Goal: Information Seeking & Learning: Check status

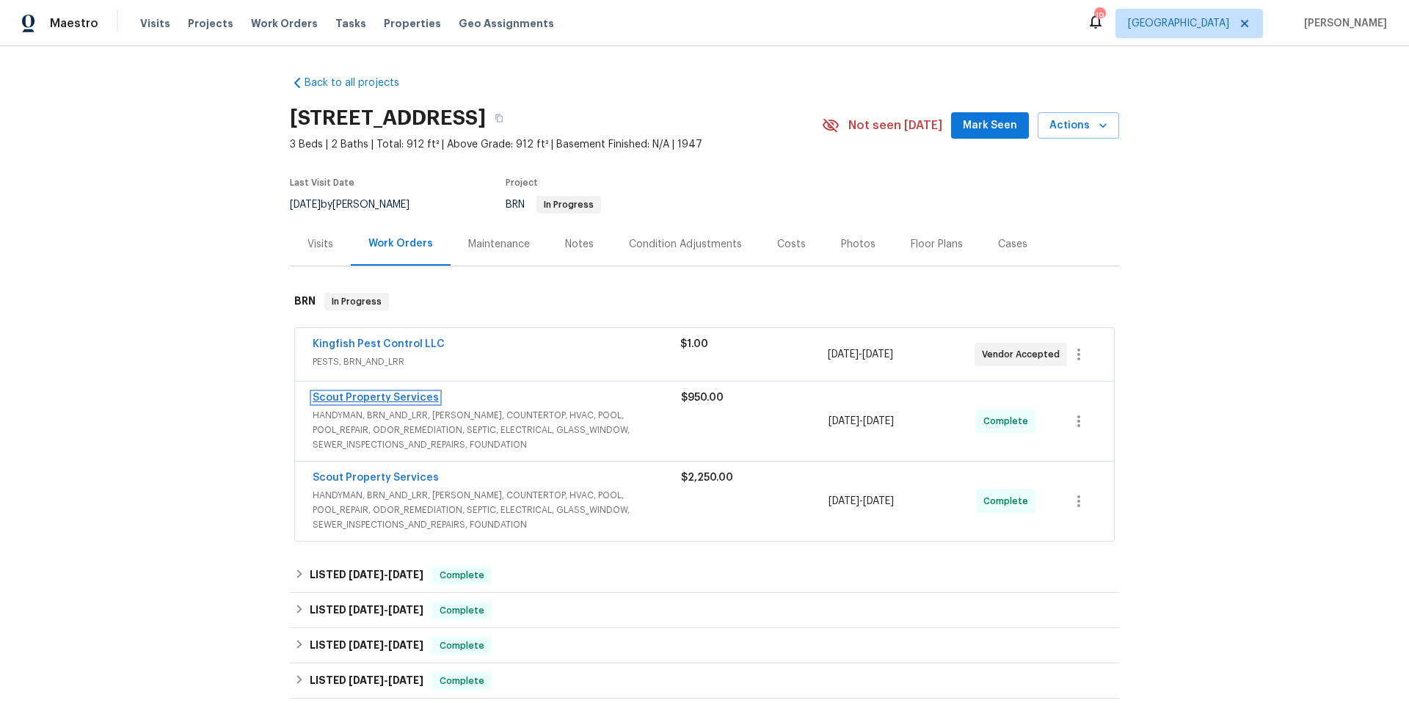
click at [379, 396] on link "Scout Property Services" at bounding box center [376, 398] width 126 height 10
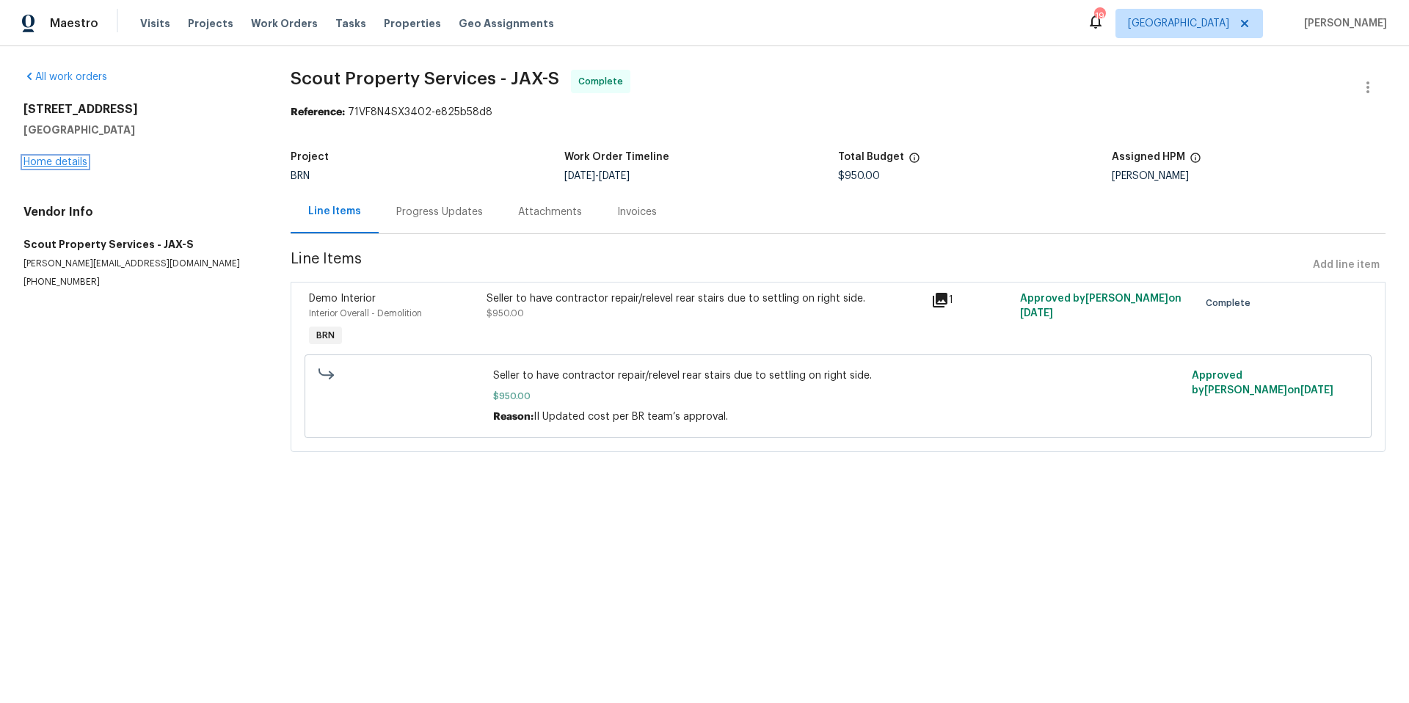
click at [61, 161] on link "Home details" at bounding box center [55, 162] width 64 height 10
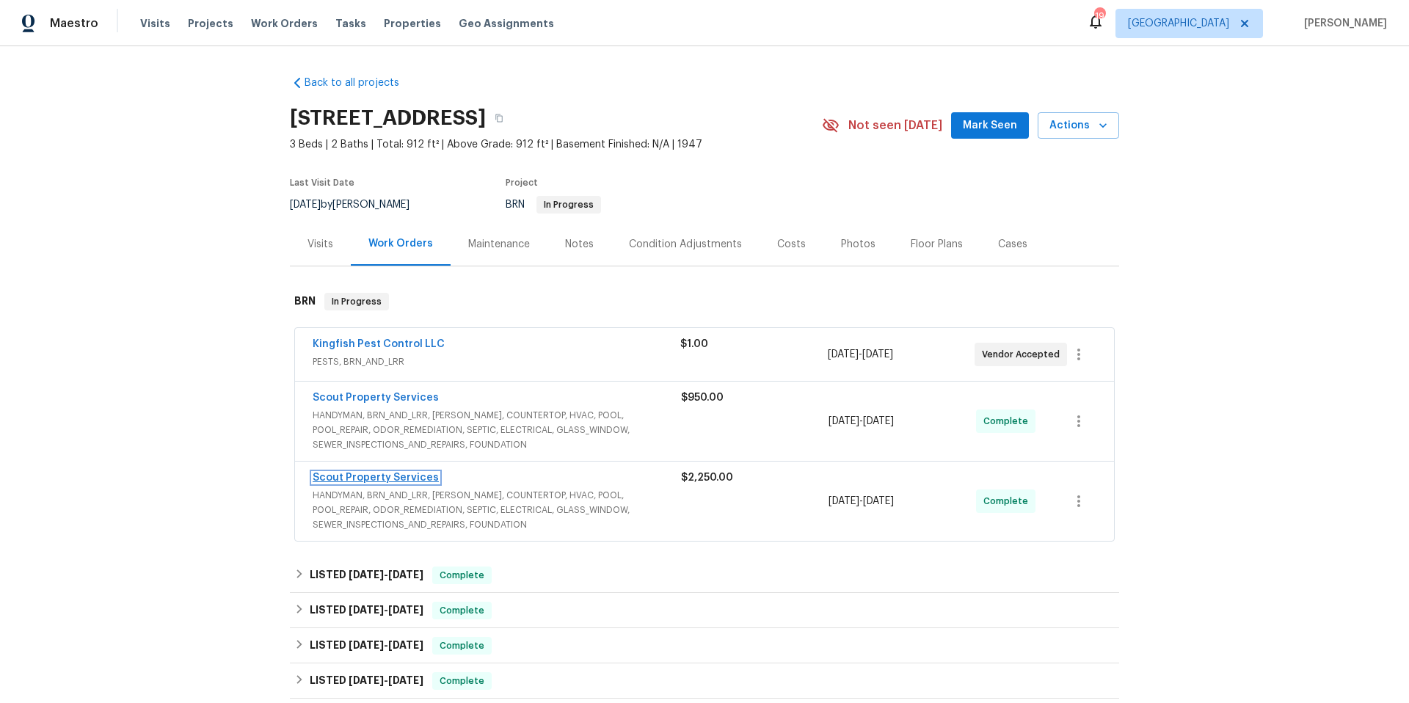
click at [398, 473] on link "Scout Property Services" at bounding box center [376, 478] width 126 height 10
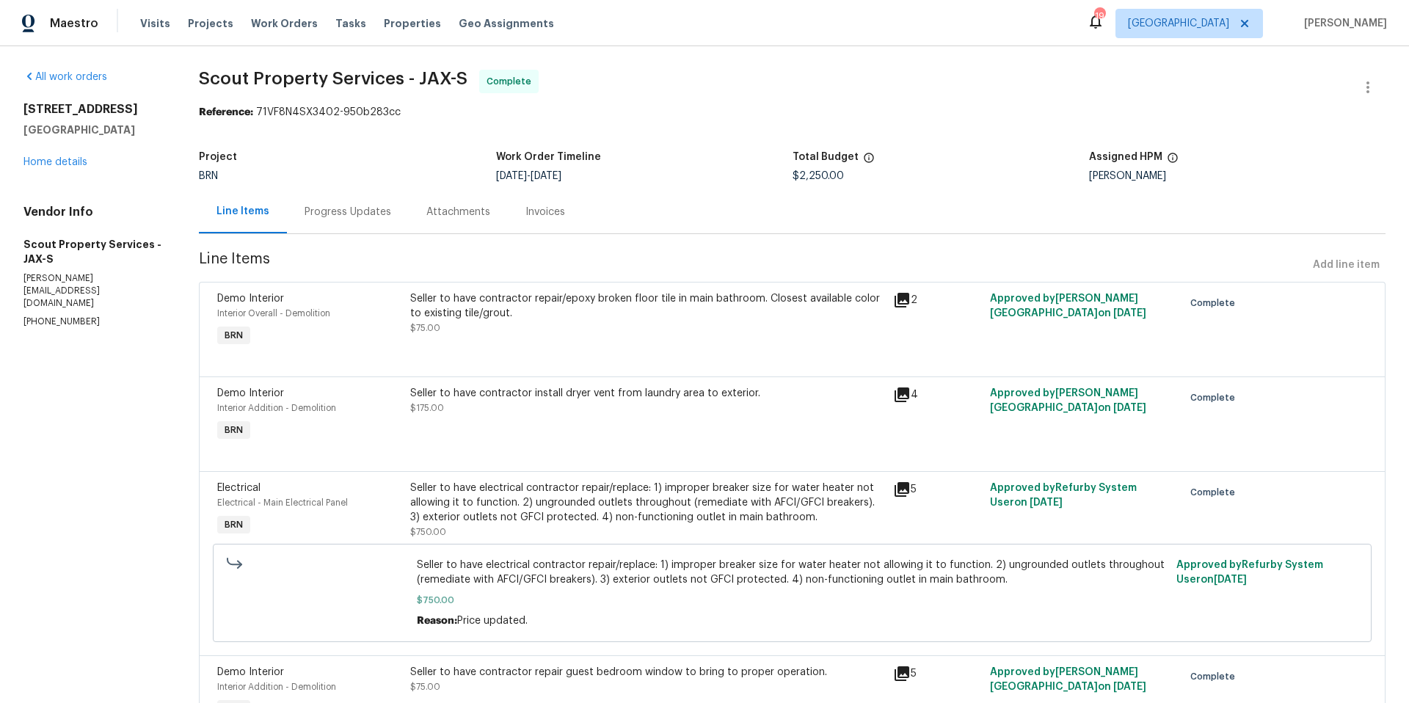
click at [368, 215] on div "Progress Updates" at bounding box center [348, 212] width 87 height 15
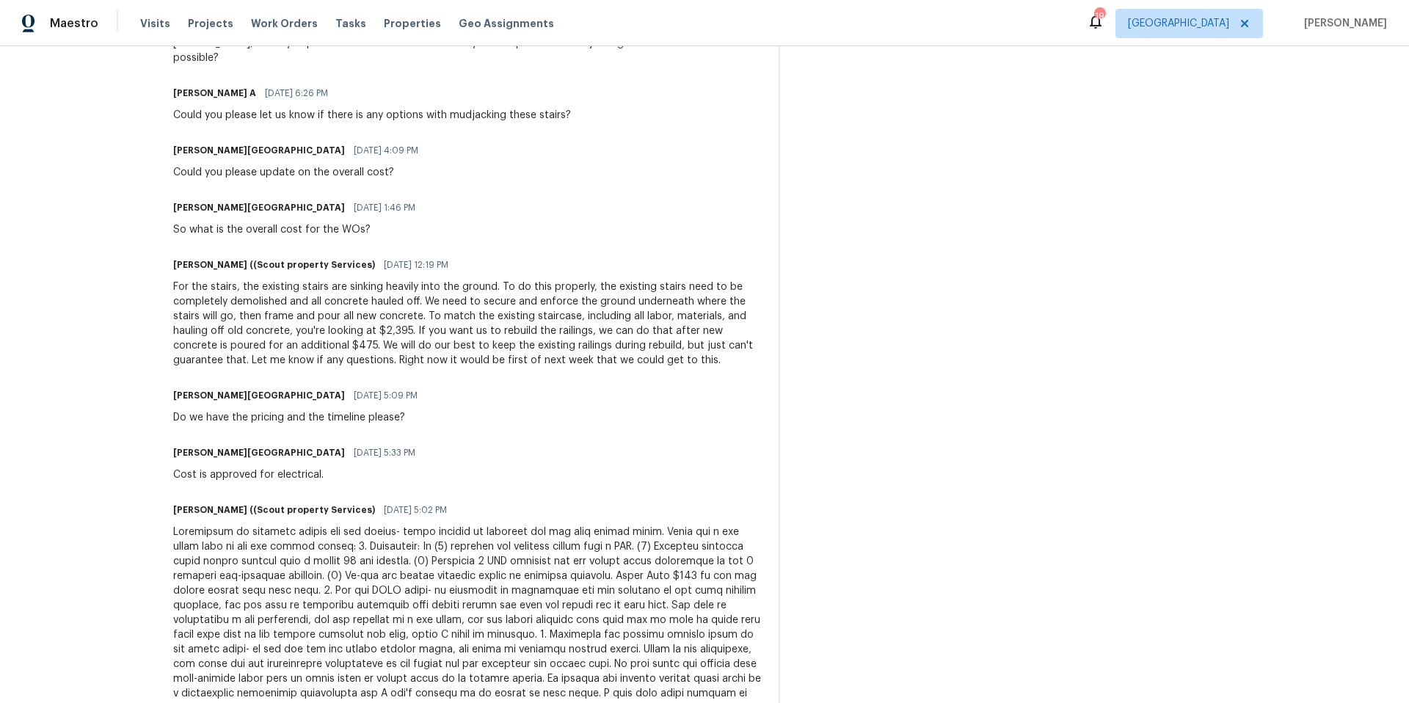
scroll to position [889, 0]
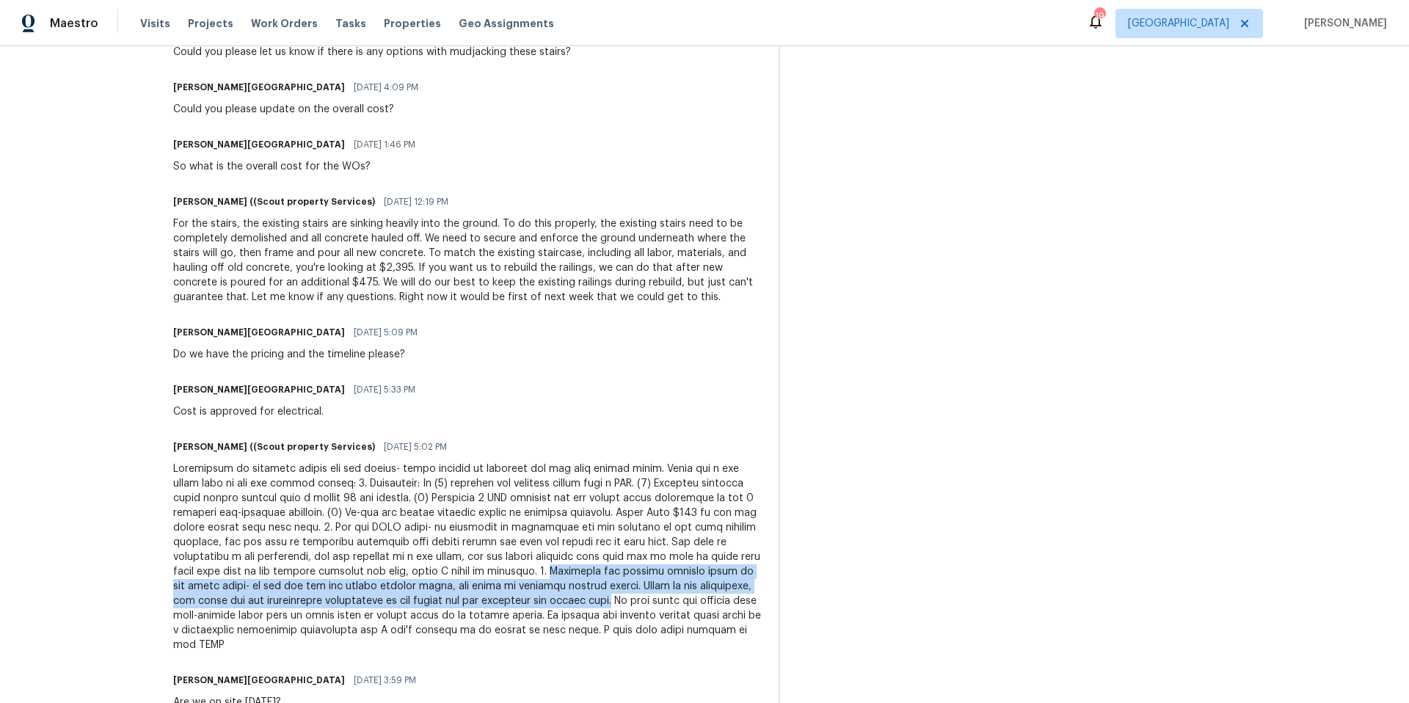
drag, startPoint x: 212, startPoint y: 556, endPoint x: 255, endPoint y: 586, distance: 52.3
click at [255, 586] on div at bounding box center [467, 557] width 588 height 191
copy div "Regarding the termite damaged areas in the crawl space- we did not see any acti…"
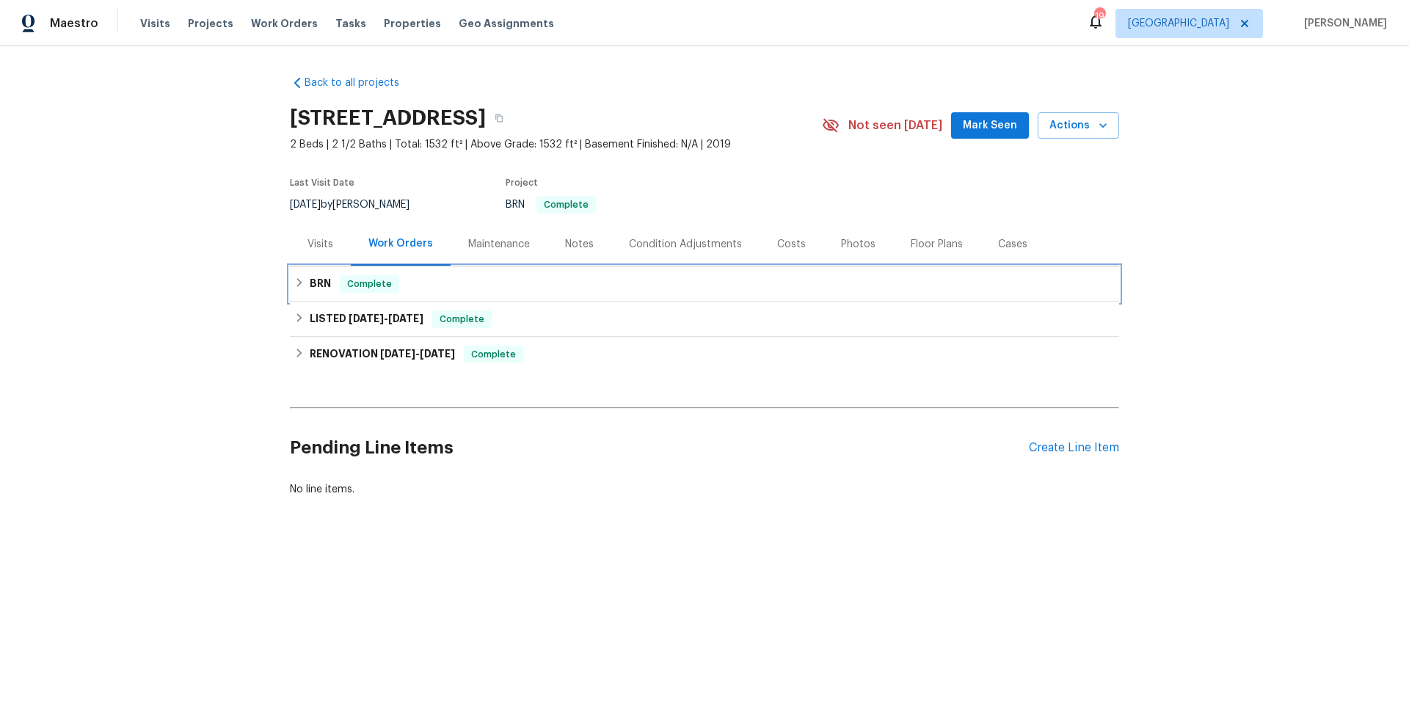
click at [470, 293] on div "BRN Complete" at bounding box center [704, 283] width 829 height 35
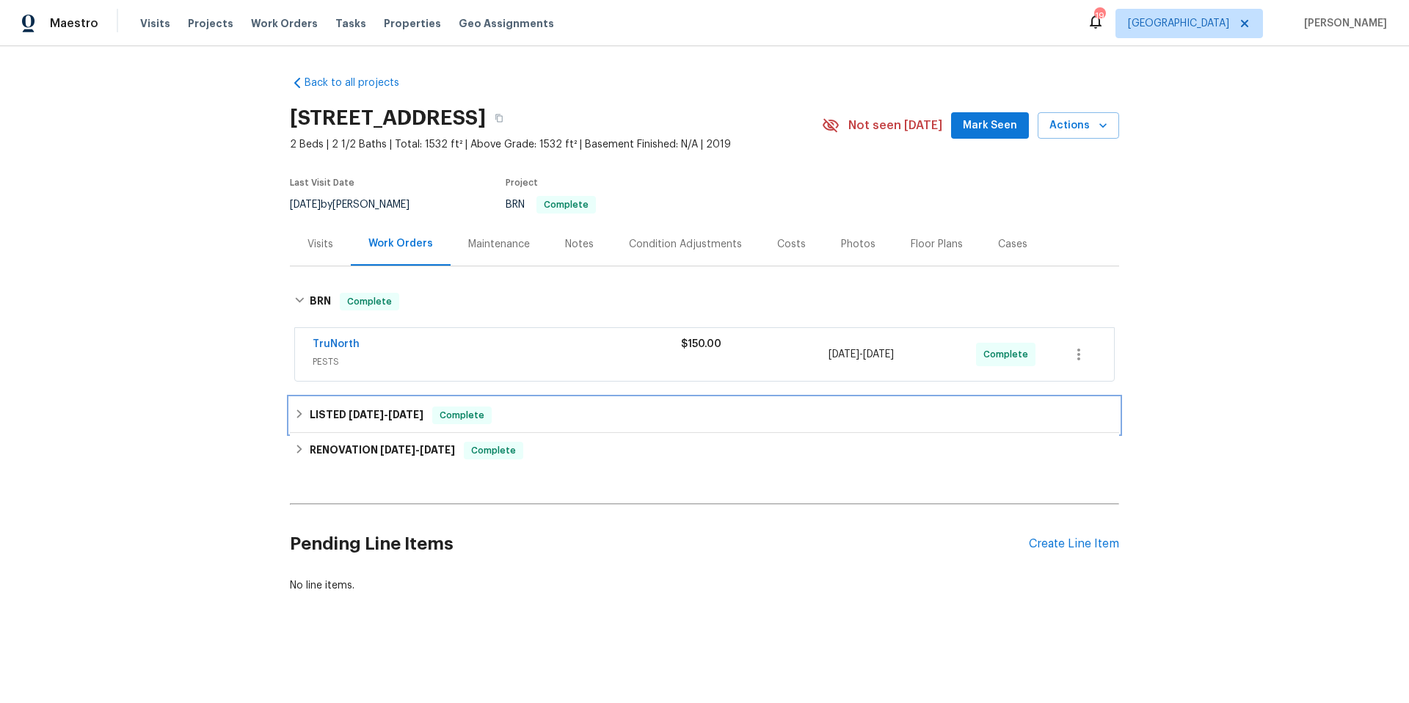
click at [544, 418] on div "LISTED 8/14/25 - 8/27/25 Complete" at bounding box center [704, 416] width 820 height 18
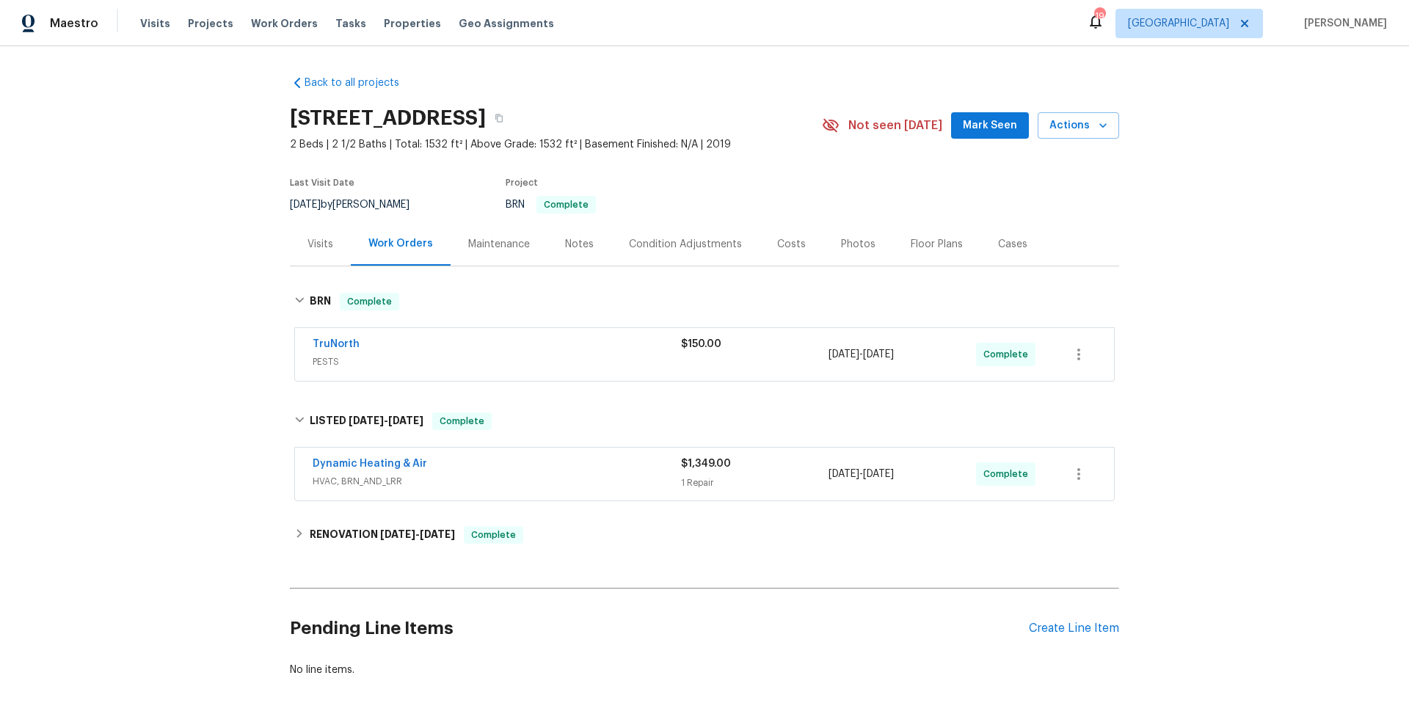
click at [547, 475] on span "HVAC, BRN_AND_LRR" at bounding box center [497, 481] width 368 height 15
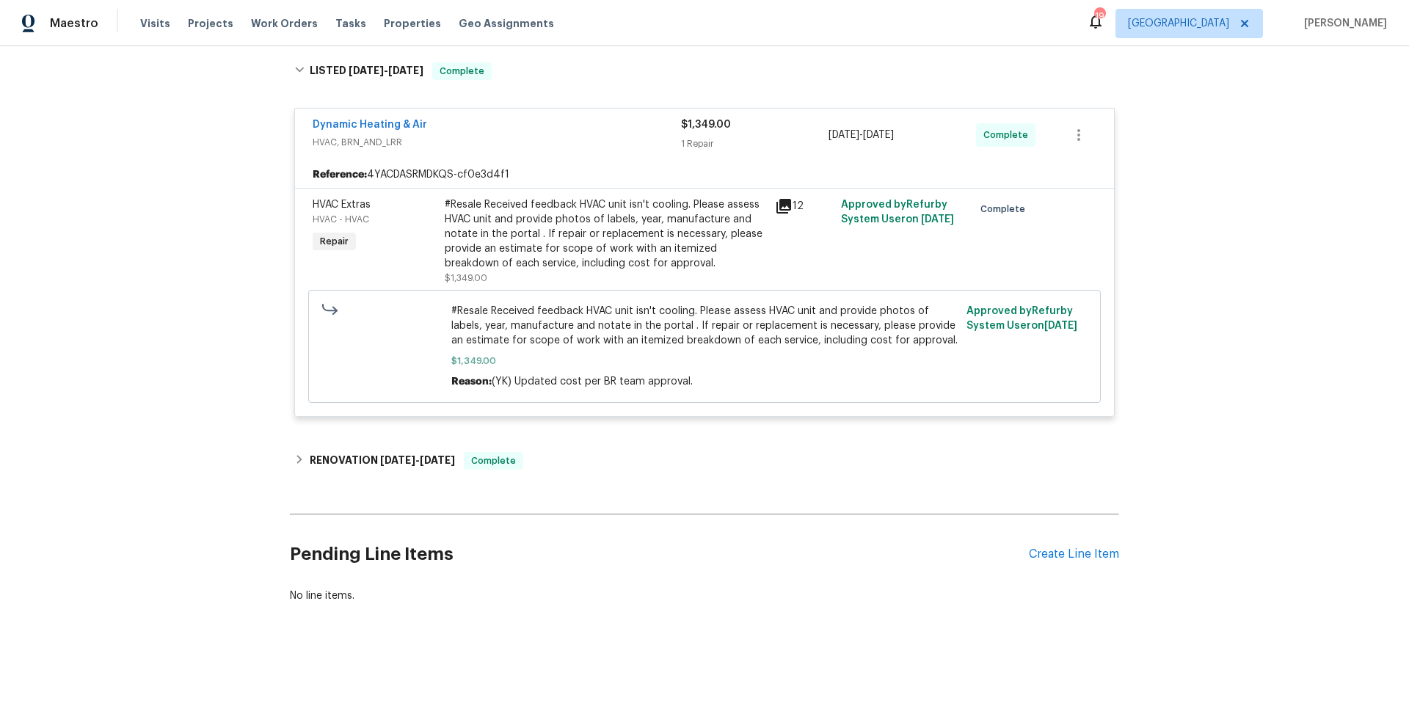
scroll to position [362, 0]
click at [382, 120] on link "Dynamic Heating & Air" at bounding box center [370, 125] width 114 height 10
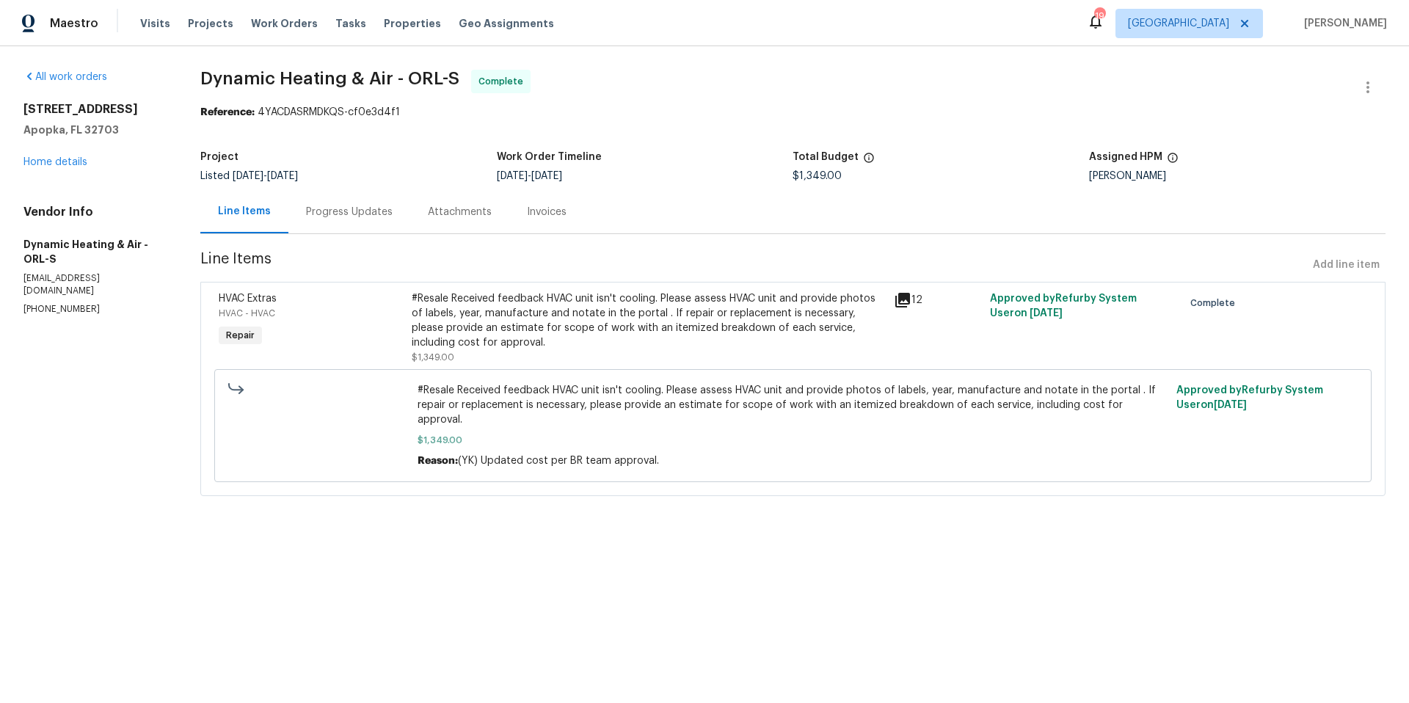
click at [357, 216] on div "Progress Updates" at bounding box center [349, 212] width 87 height 15
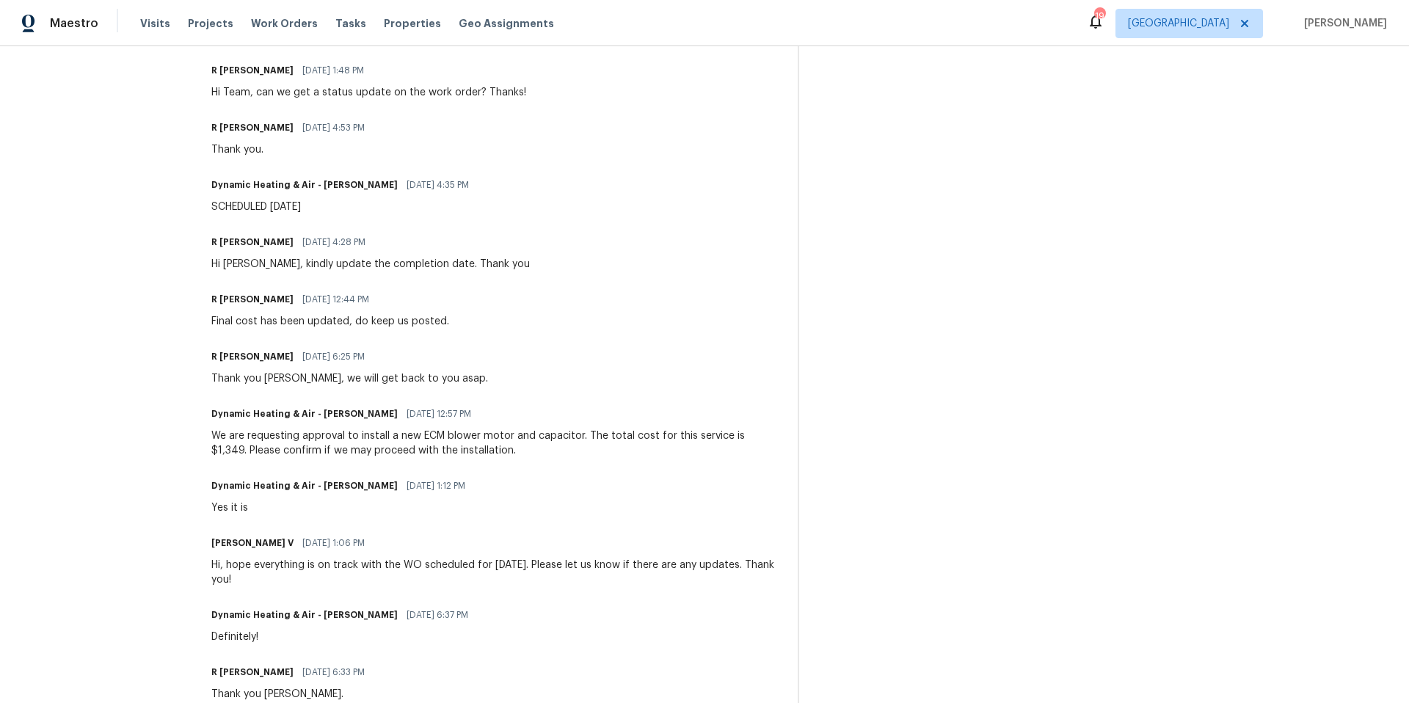
scroll to position [83, 0]
